Goal: Transaction & Acquisition: Purchase product/service

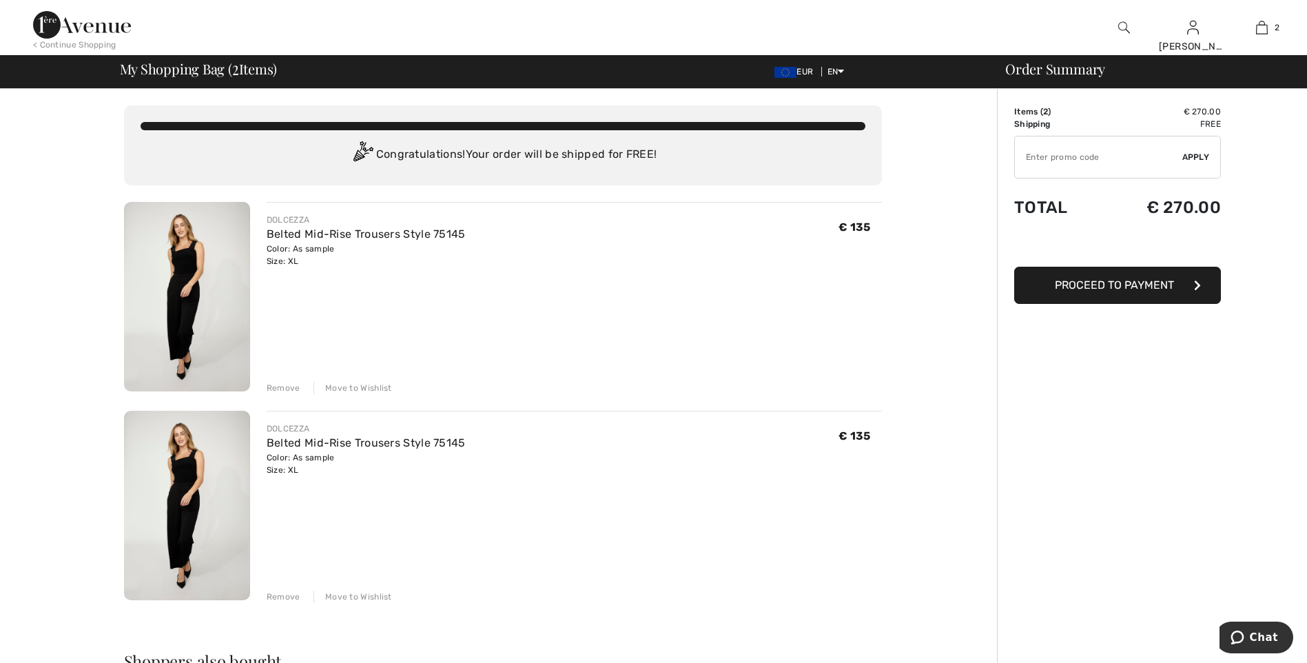
click at [285, 387] on div "Remove" at bounding box center [284, 388] width 34 height 12
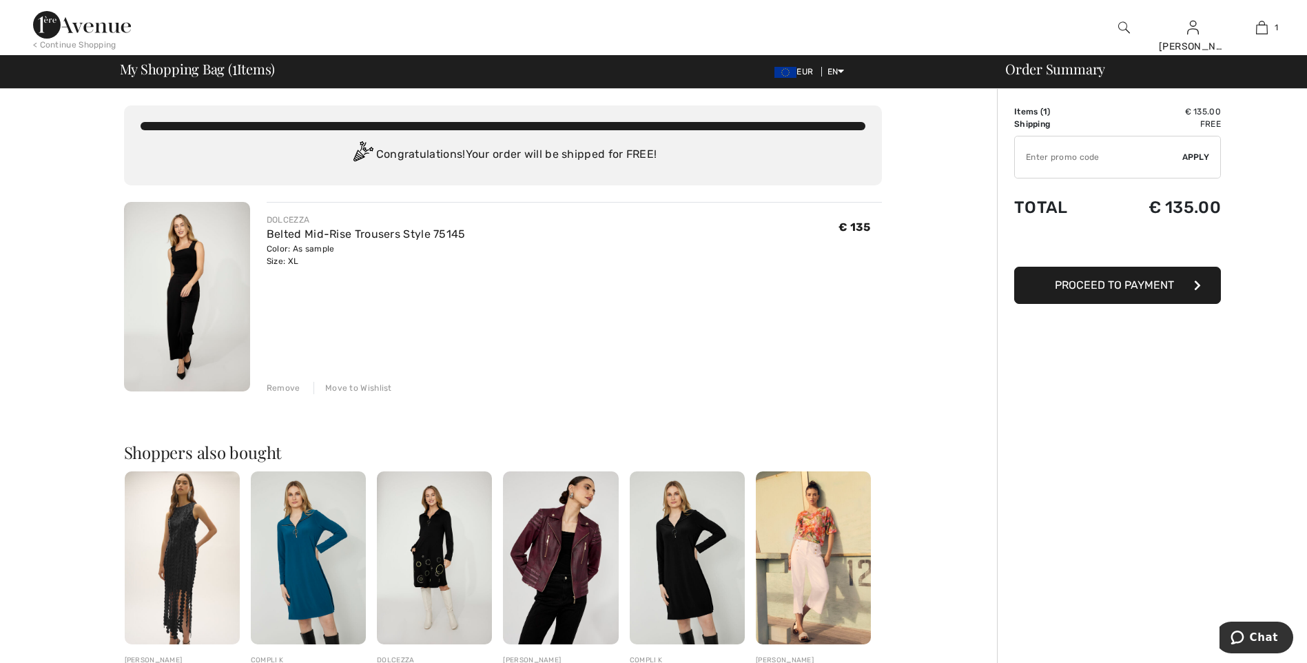
click at [1119, 285] on span "Proceed to Payment" at bounding box center [1114, 284] width 119 height 13
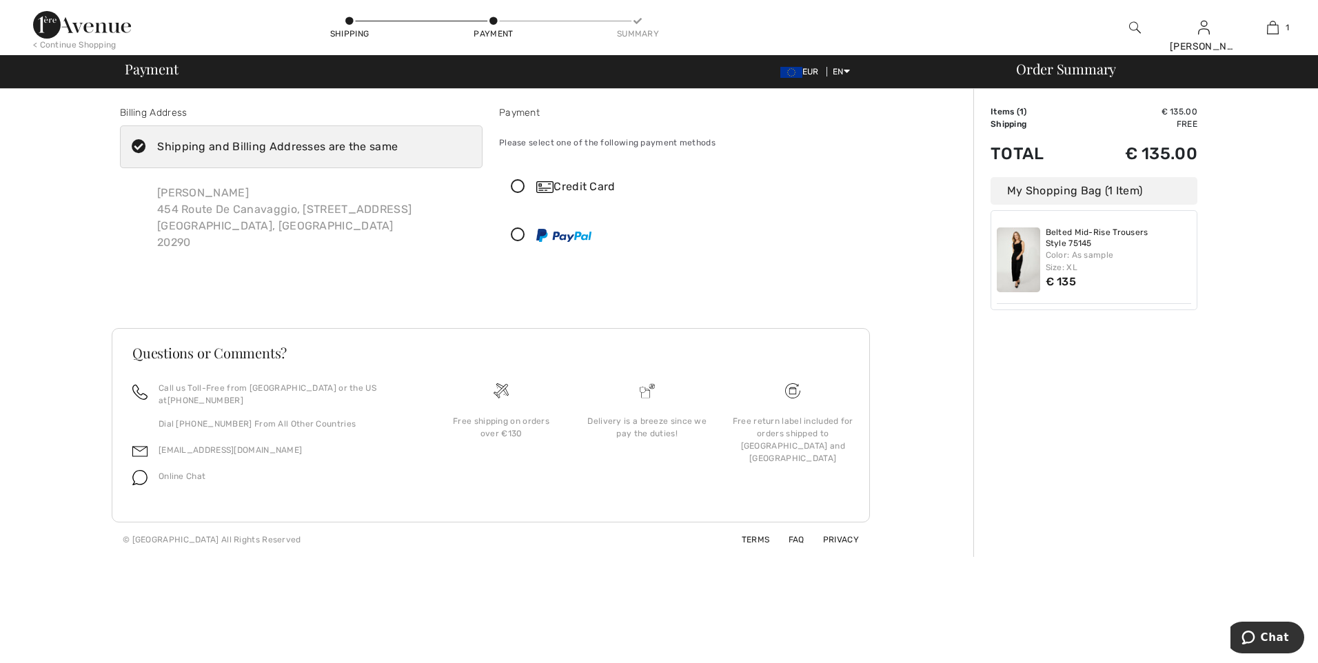
click at [517, 183] on icon at bounding box center [518, 187] width 37 height 14
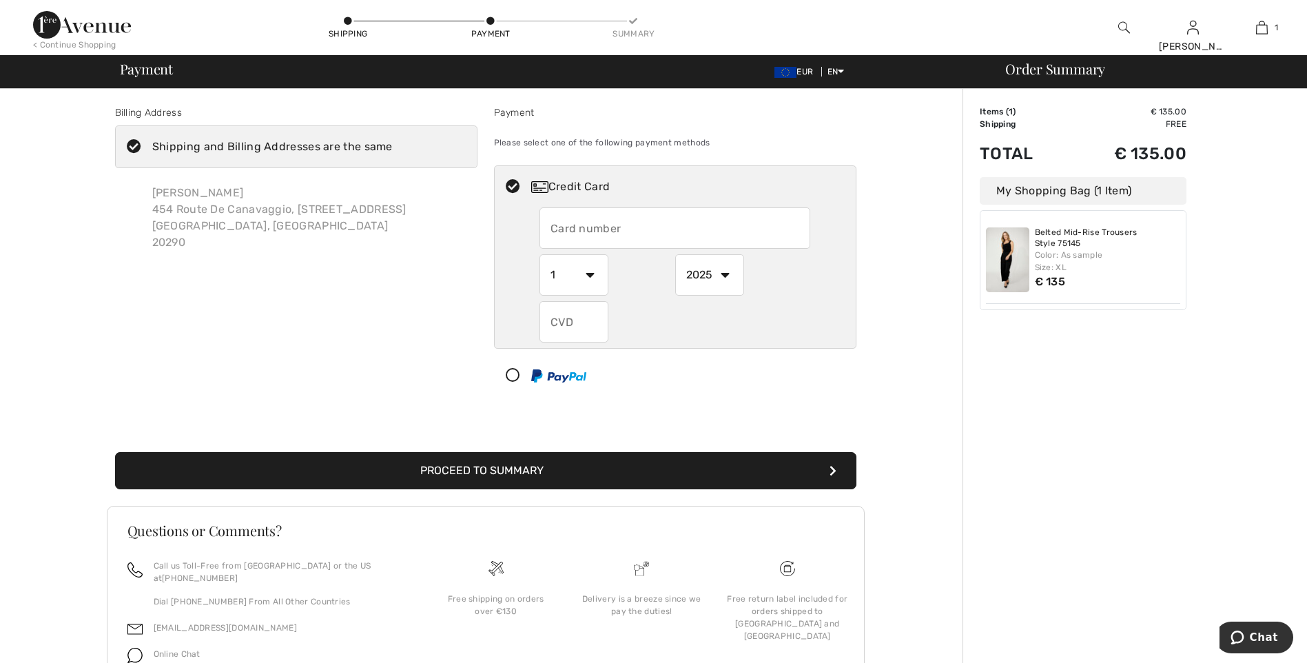
click at [547, 225] on input "text" at bounding box center [675, 227] width 271 height 41
type input "4973559023157407"
click at [433, 316] on div "Billing Address Shipping and Billing Addresses are the same Jeanne Andrée Franc…" at bounding box center [296, 253] width 379 height 297
click at [589, 274] on select "1 2 3 4 5 6 7 8 9 10 11 12" at bounding box center [574, 274] width 69 height 41
select select "11"
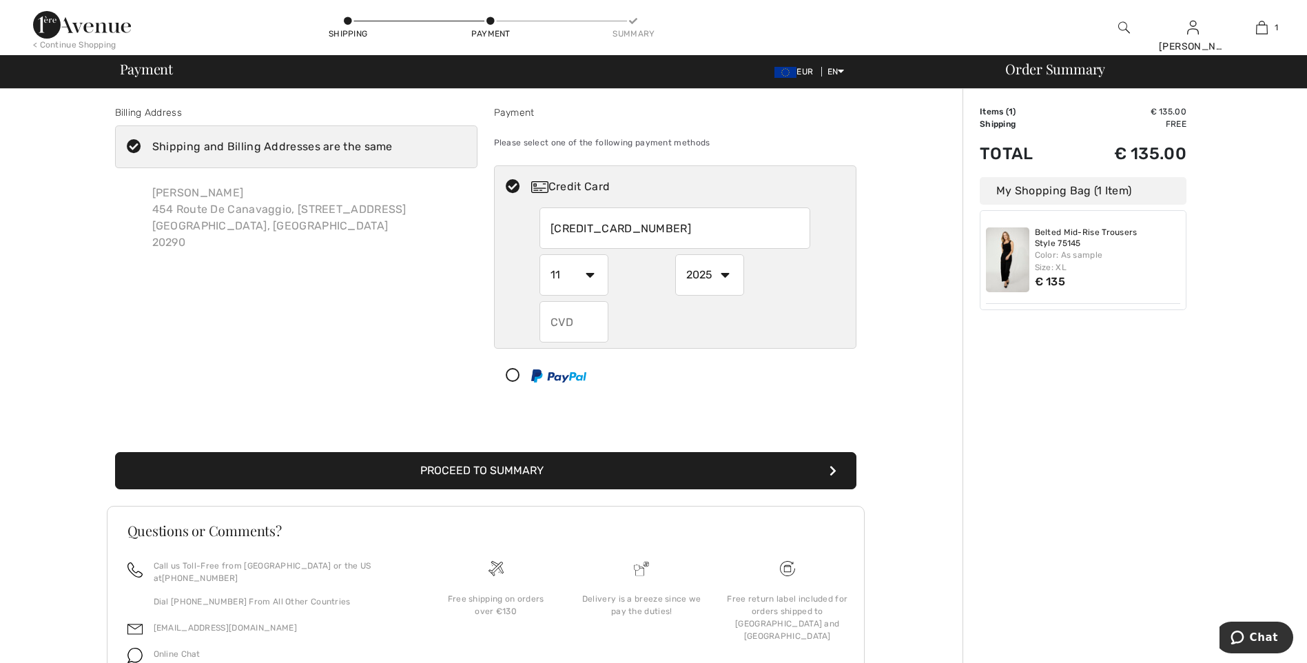
click at [540, 254] on select "1 2 3 4 5 6 7 8 9 10 11 12" at bounding box center [574, 274] width 69 height 41
click at [724, 273] on select "2025 2026 2027 2028 2029 2030 2031 2032 2033 2034 2035" at bounding box center [709, 274] width 69 height 41
select select "2027"
click at [675, 254] on select "2025 2026 2027 2028 2029 2030 2031 2032 2033 2034 2035" at bounding box center [709, 274] width 69 height 41
click at [562, 320] on input "text" at bounding box center [574, 321] width 69 height 41
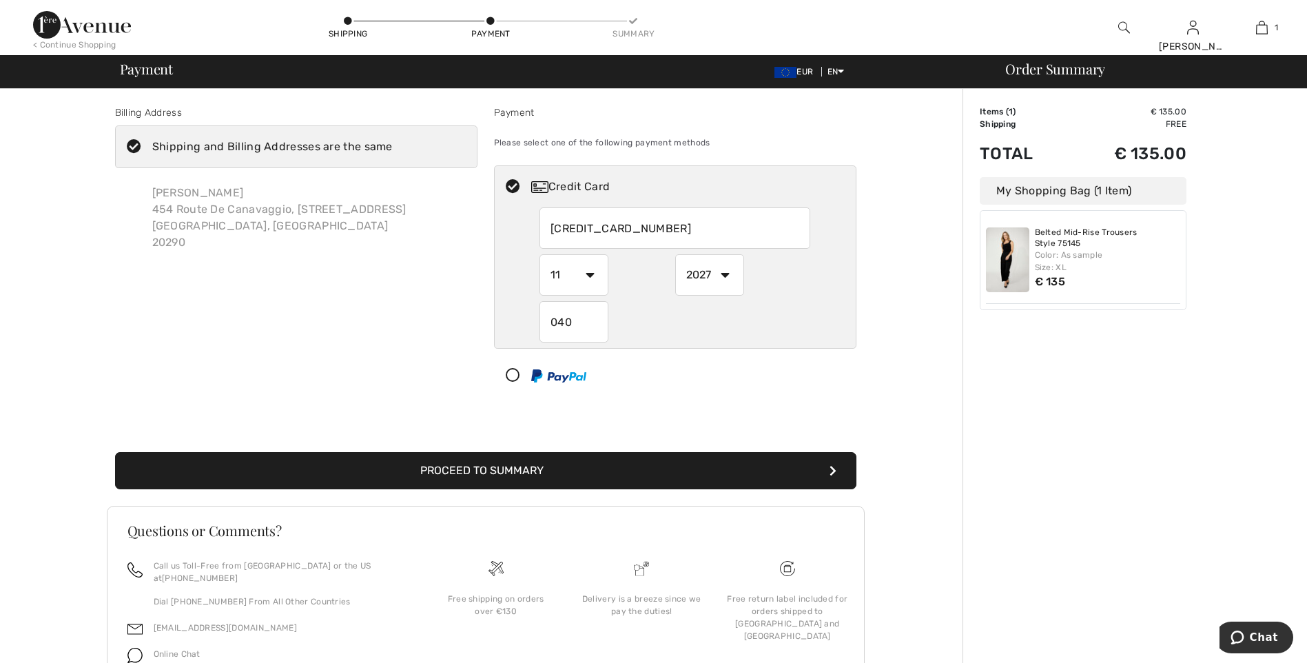
type input "040"
click at [426, 385] on div "Billing Address Shipping and Billing Addresses are the same Jeanne Andrée Franc…" at bounding box center [296, 253] width 379 height 297
click at [481, 465] on button "Proceed to Summary" at bounding box center [486, 470] width 742 height 37
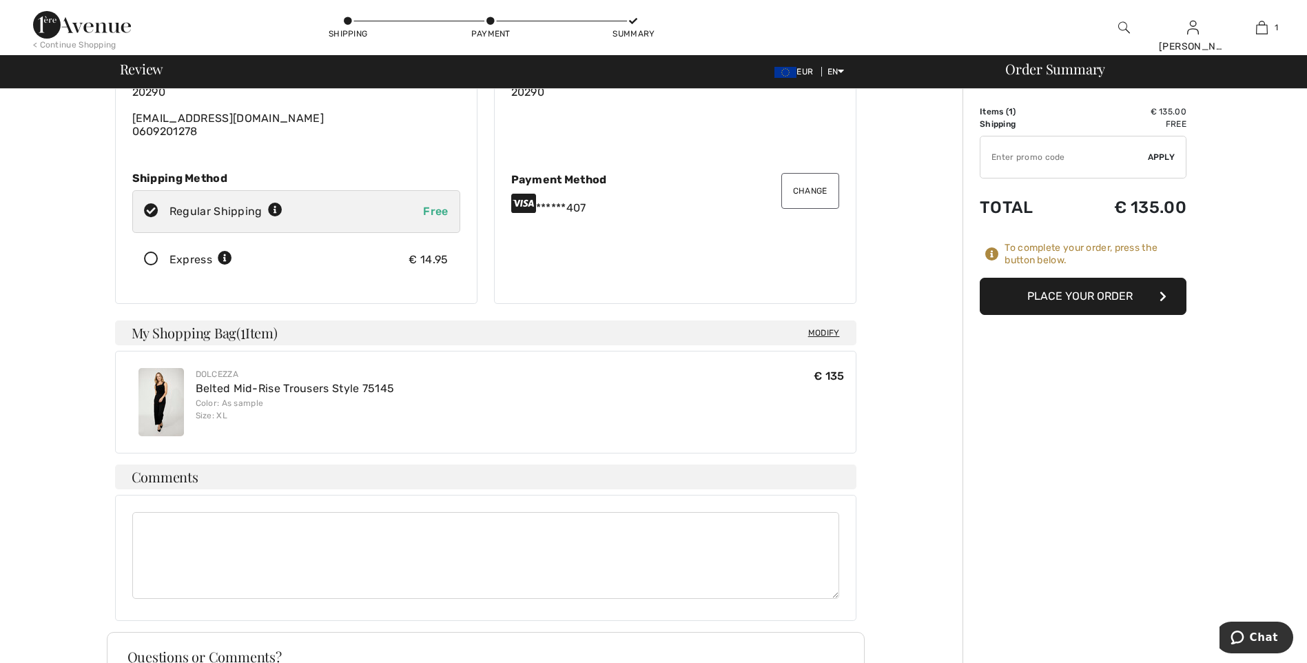
scroll to position [138, 0]
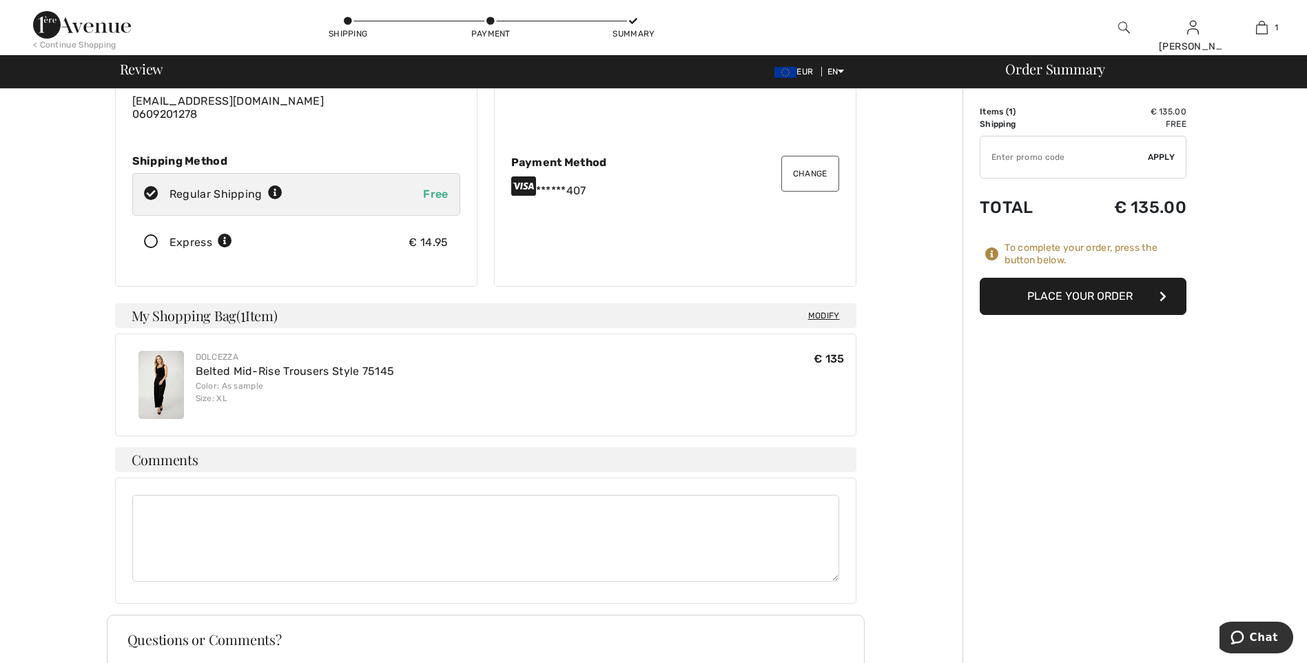
click at [1101, 297] on button "Place Your Order" at bounding box center [1083, 296] width 207 height 37
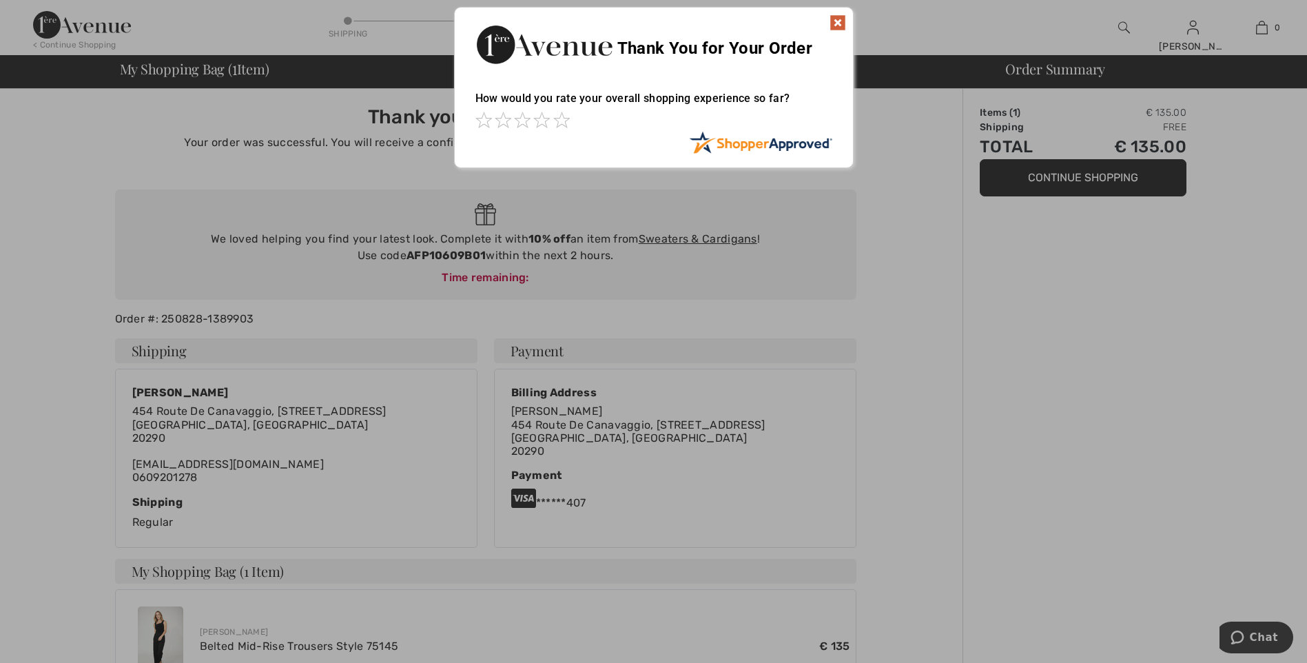
click at [837, 21] on img at bounding box center [838, 22] width 17 height 17
